Goal: Navigation & Orientation: Find specific page/section

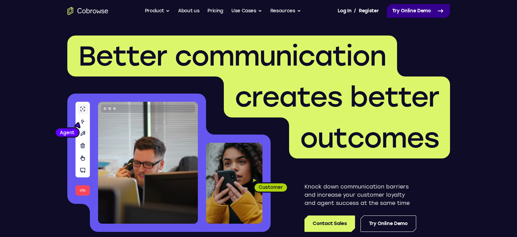
click at [408, 14] on link "Try Online Demo" at bounding box center [418, 11] width 63 height 14
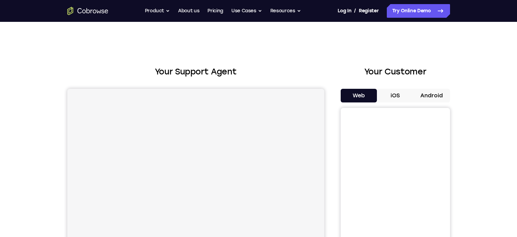
click at [429, 97] on button "Android" at bounding box center [432, 96] width 37 height 14
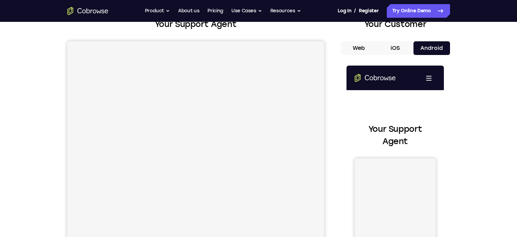
scroll to position [48, 0]
click at [430, 51] on button "Android" at bounding box center [432, 48] width 37 height 14
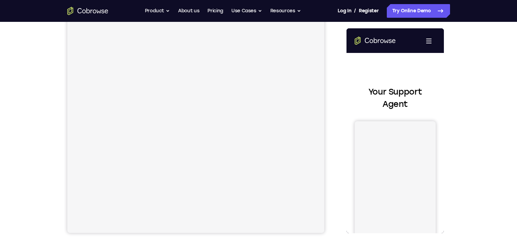
scroll to position [85, 0]
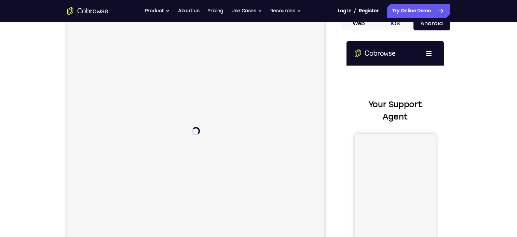
scroll to position [68, 0]
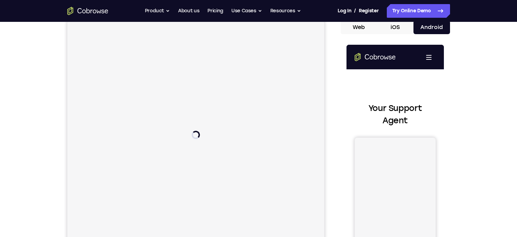
click at [431, 61] on button "Open main menu" at bounding box center [429, 57] width 14 height 14
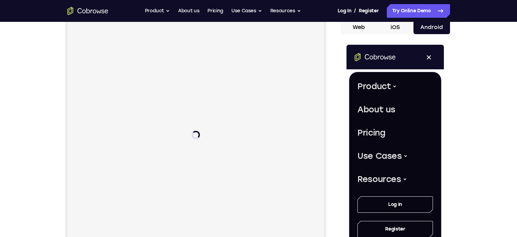
click at [431, 61] on button "Open main menu" at bounding box center [429, 57] width 14 height 14
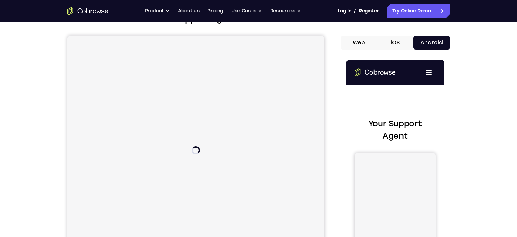
scroll to position [51, 0]
